Goal: Task Accomplishment & Management: Use online tool/utility

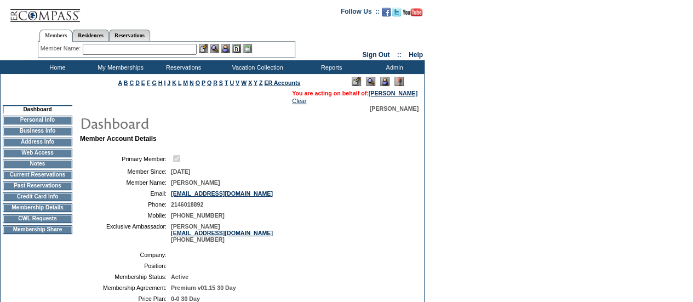
scroll to position [32, 0]
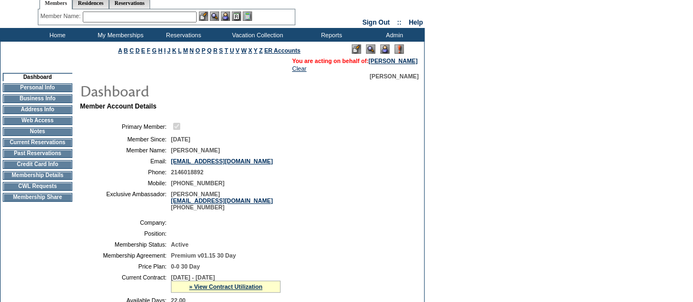
click at [49, 191] on td "CWL Requests" at bounding box center [38, 186] width 70 height 9
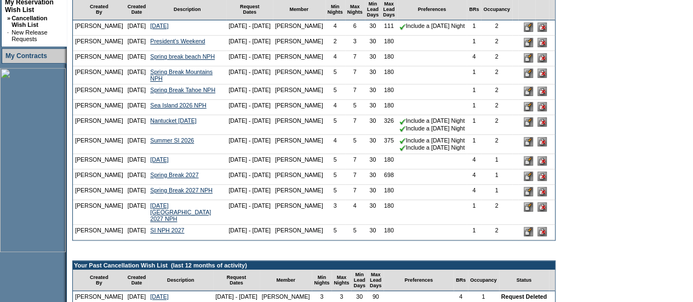
scroll to position [274, 0]
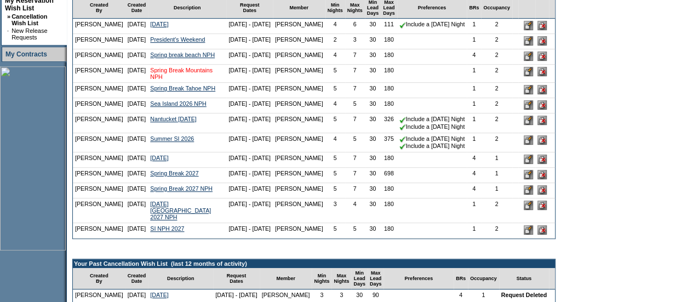
click at [166, 80] on link "Spring Break Mountains NPH" at bounding box center [181, 73] width 62 height 13
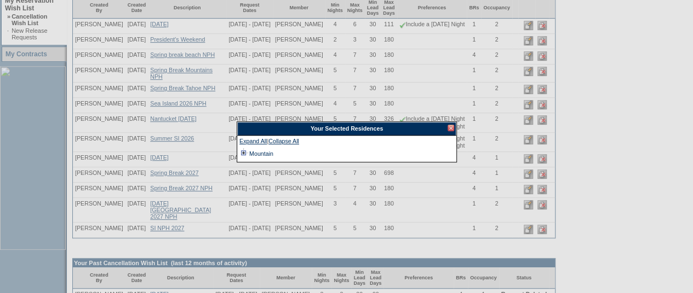
click at [241, 154] on td at bounding box center [243, 154] width 9 height 12
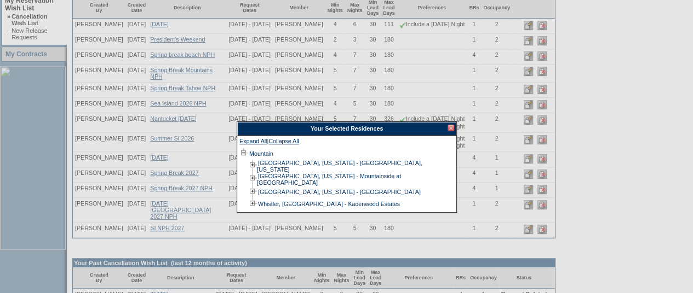
click at [447, 132] on div "Your Selected Residences" at bounding box center [346, 129] width 219 height 14
click at [447, 130] on div "Your Selected Residences" at bounding box center [346, 129] width 219 height 14
click at [450, 128] on div at bounding box center [450, 128] width 7 height 7
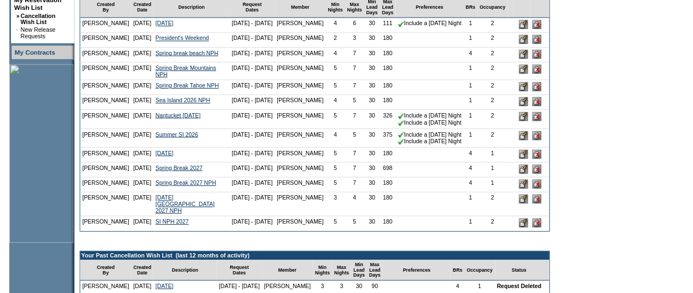
scroll to position [0, 0]
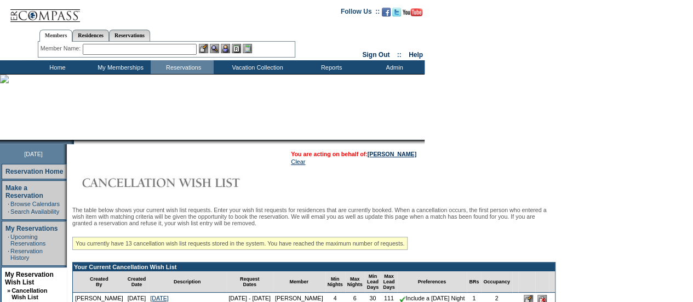
click at [110, 54] on input "text" at bounding box center [140, 49] width 114 height 11
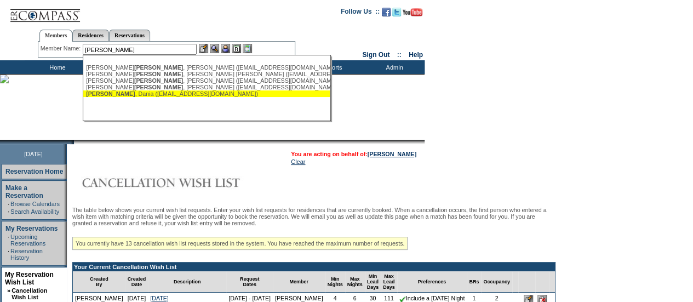
click at [155, 94] on div "[PERSON_NAME] ([EMAIL_ADDRESS][DOMAIN_NAME])" at bounding box center [206, 93] width 241 height 7
type input "[PERSON_NAME] ([EMAIL_ADDRESS][DOMAIN_NAME])"
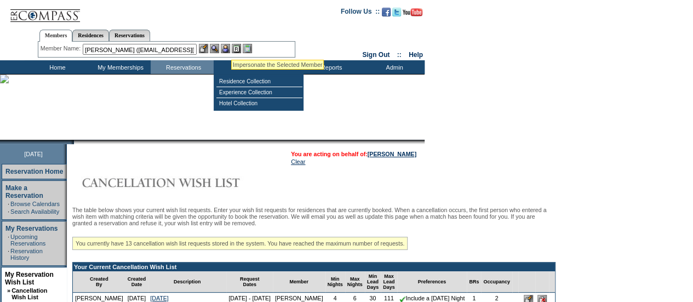
click at [230, 47] on img at bounding box center [225, 48] width 9 height 9
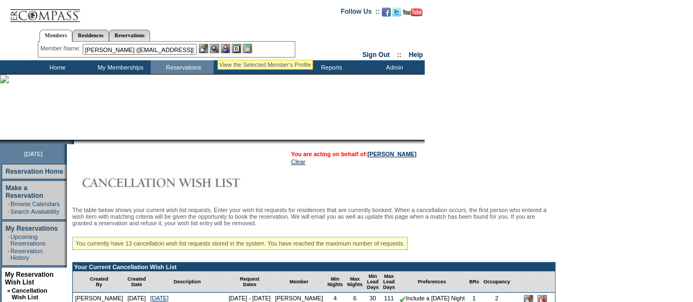
click at [217, 47] on img at bounding box center [214, 48] width 9 height 9
